Goal: Find specific page/section: Find specific page/section

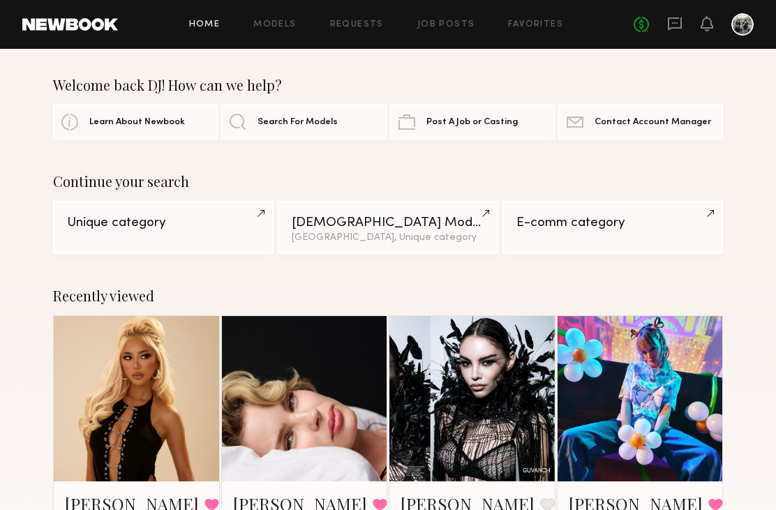
click at [677, 22] on icon at bounding box center [675, 22] width 6 height 1
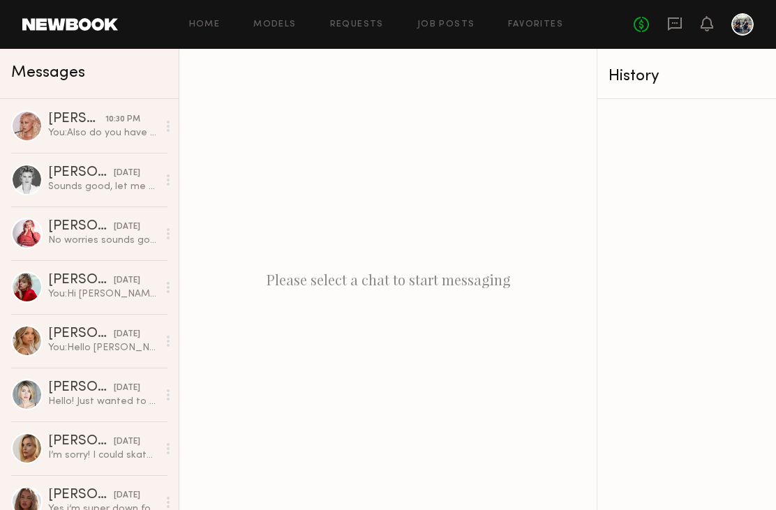
click at [50, 128] on div "You: Also do you have a min hour for shooting ? With the budget I have I maybe …" at bounding box center [103, 132] width 110 height 13
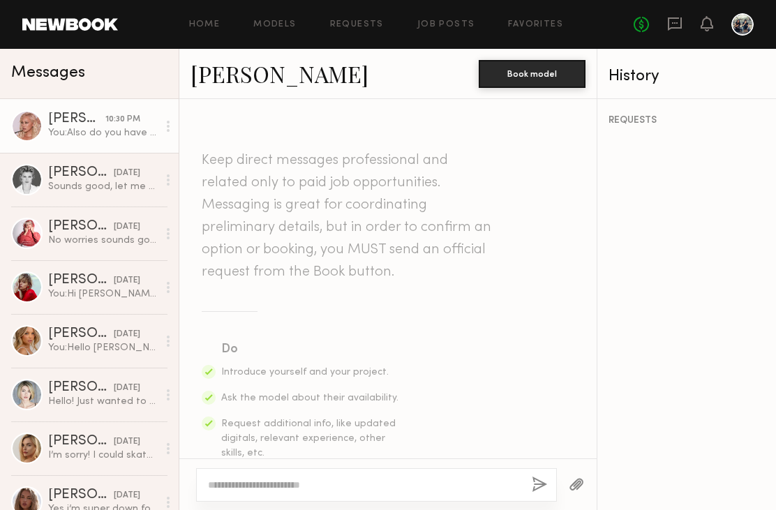
click at [215, 71] on link "[PERSON_NAME]" at bounding box center [280, 74] width 178 height 30
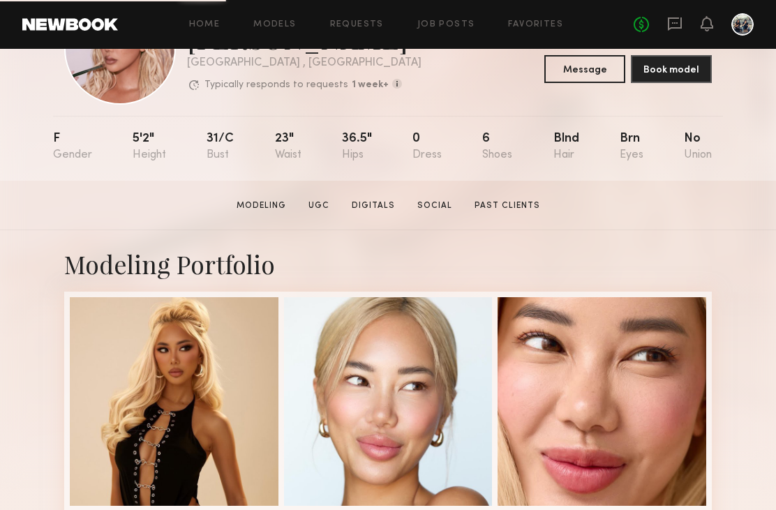
scroll to position [90, 0]
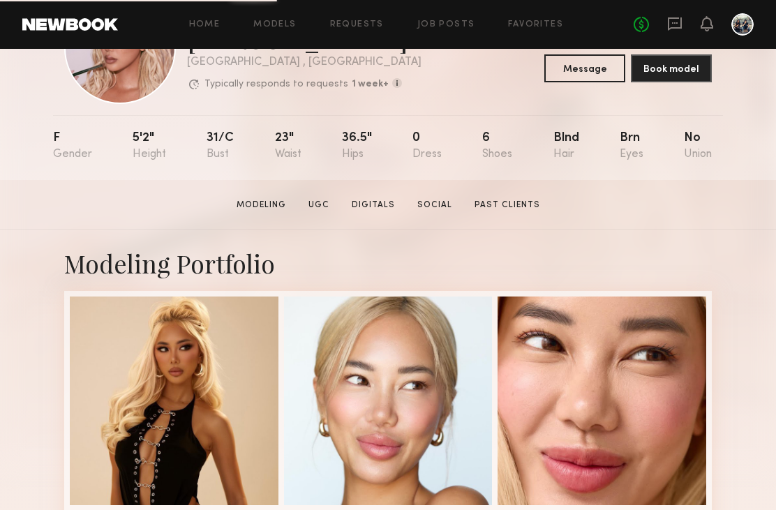
click at [436, 195] on section "[PERSON_NAME] Modeling UGC Digitals Social Past Clients Message Book Model" at bounding box center [388, 205] width 776 height 50
click at [431, 207] on link "Social" at bounding box center [435, 205] width 46 height 13
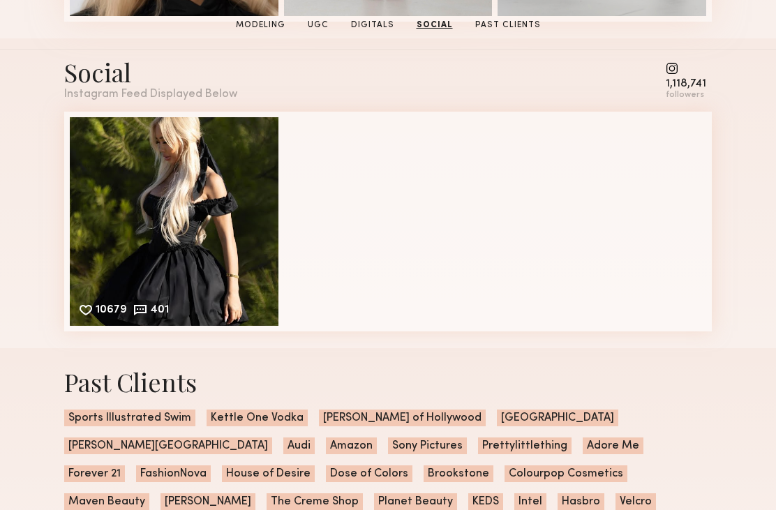
scroll to position [2560, 0]
click at [103, 219] on div "10679 401 Likes & comments displayed to show model’s engagement" at bounding box center [174, 221] width 209 height 209
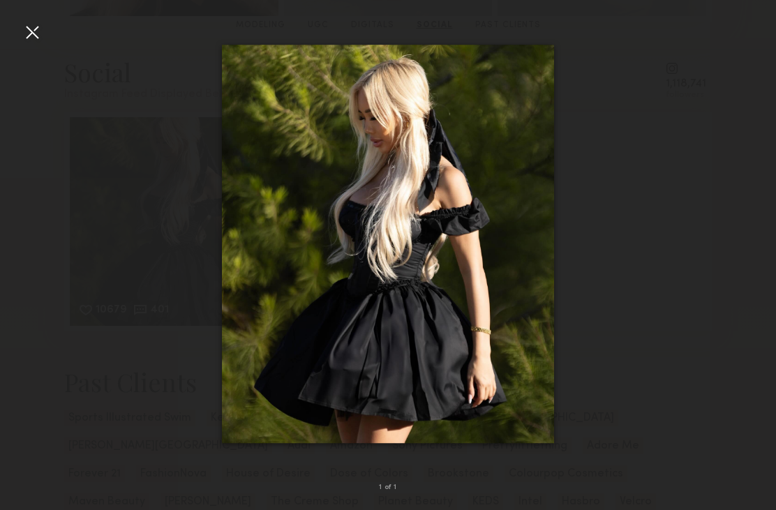
click at [21, 27] on div at bounding box center [32, 32] width 22 height 22
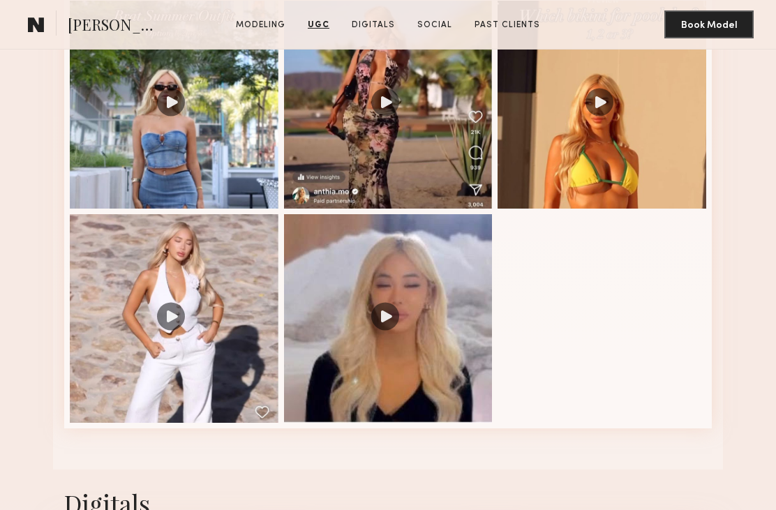
scroll to position [1502, 0]
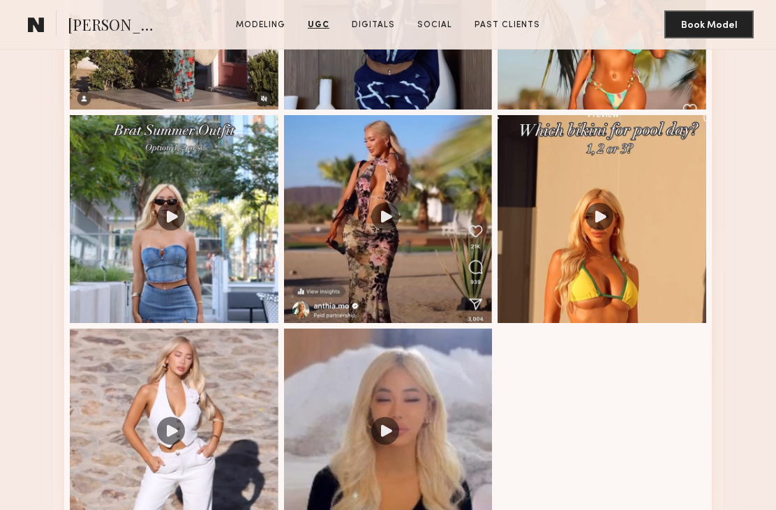
click at [688, 235] on div at bounding box center [602, 219] width 209 height 209
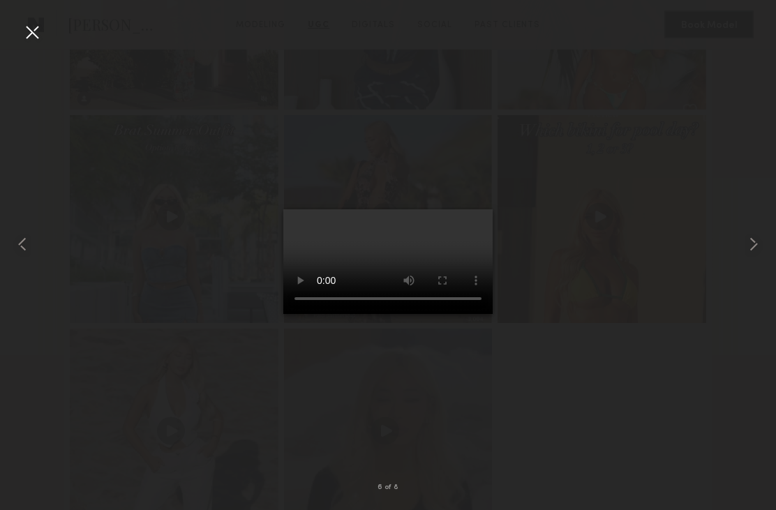
click at [711, 212] on div at bounding box center [388, 243] width 776 height 443
click at [309, 209] on video at bounding box center [387, 261] width 209 height 105
click at [303, 209] on video at bounding box center [387, 261] width 209 height 105
